Goal: Obtain resource: Download file/media

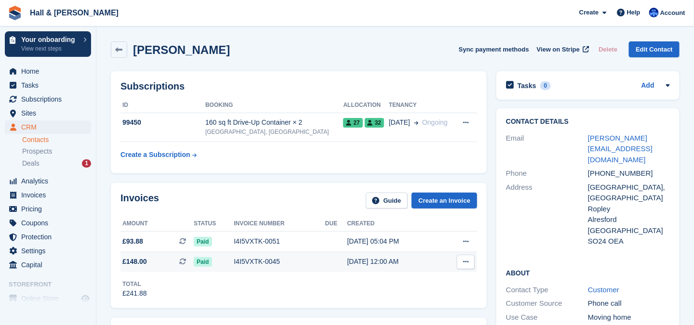
click at [465, 261] on icon at bounding box center [465, 262] width 5 height 6
click at [405, 279] on p "Download PDF" at bounding box center [429, 281] width 84 height 13
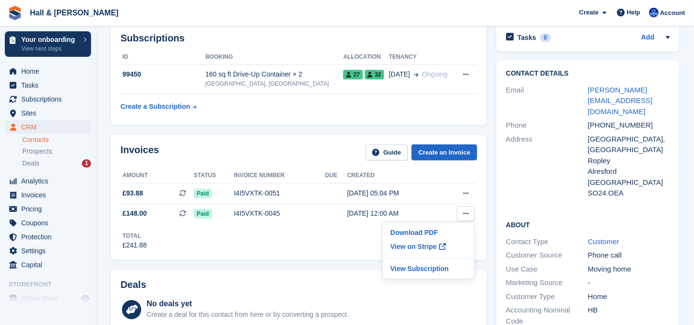
scroll to position [96, 0]
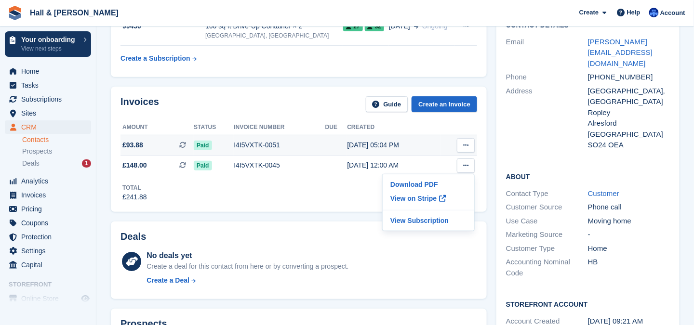
click at [466, 143] on icon at bounding box center [465, 145] width 5 height 6
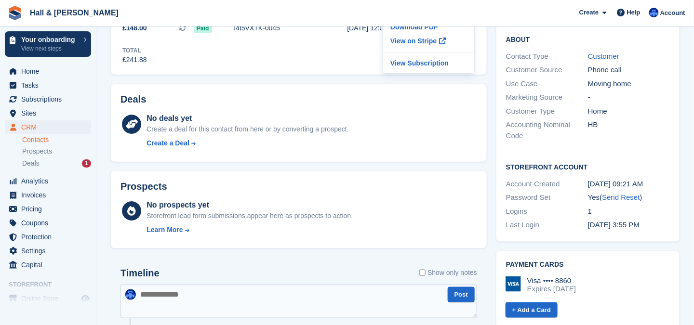
scroll to position [0, 0]
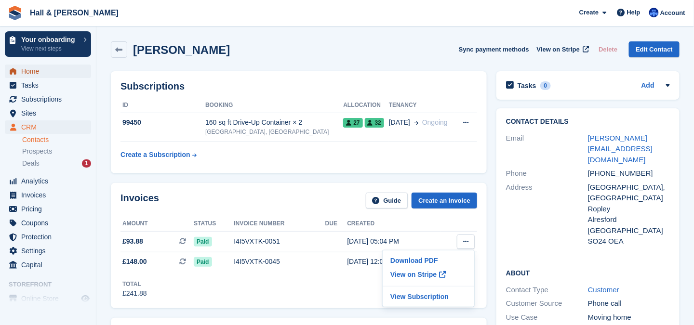
drag, startPoint x: 26, startPoint y: 70, endPoint x: 20, endPoint y: 69, distance: 5.8
click at [26, 70] on span "Home" at bounding box center [50, 71] width 58 height 13
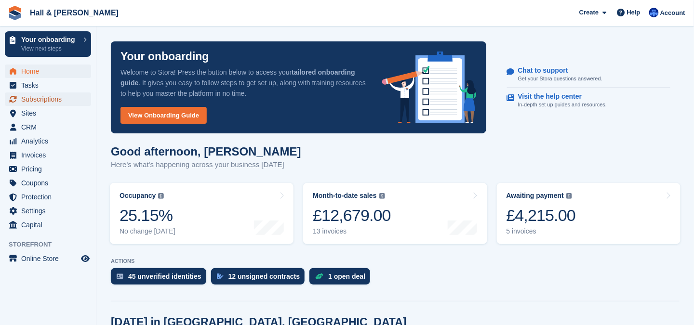
click at [48, 101] on span "Subscriptions" at bounding box center [50, 99] width 58 height 13
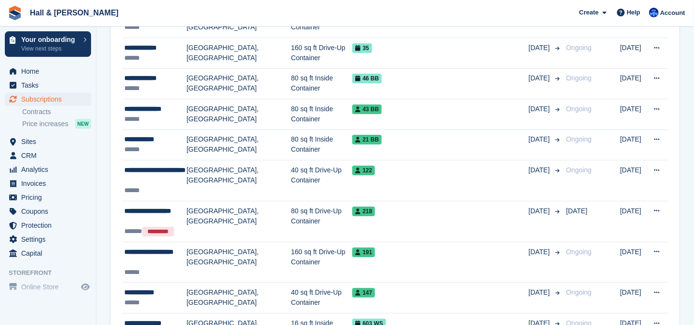
scroll to position [1025, 0]
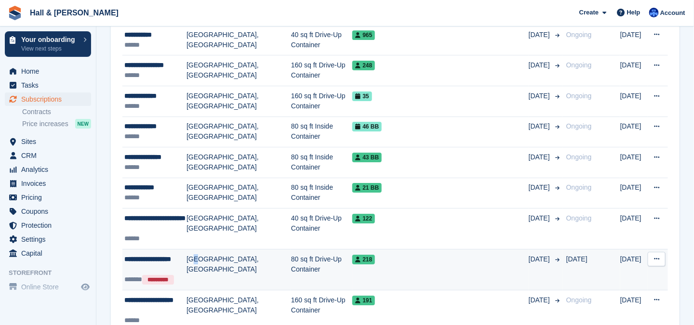
click at [197, 255] on td "[GEOGRAPHIC_DATA], [GEOGRAPHIC_DATA]" at bounding box center [239, 269] width 105 height 41
